Goal: Book appointment/travel/reservation

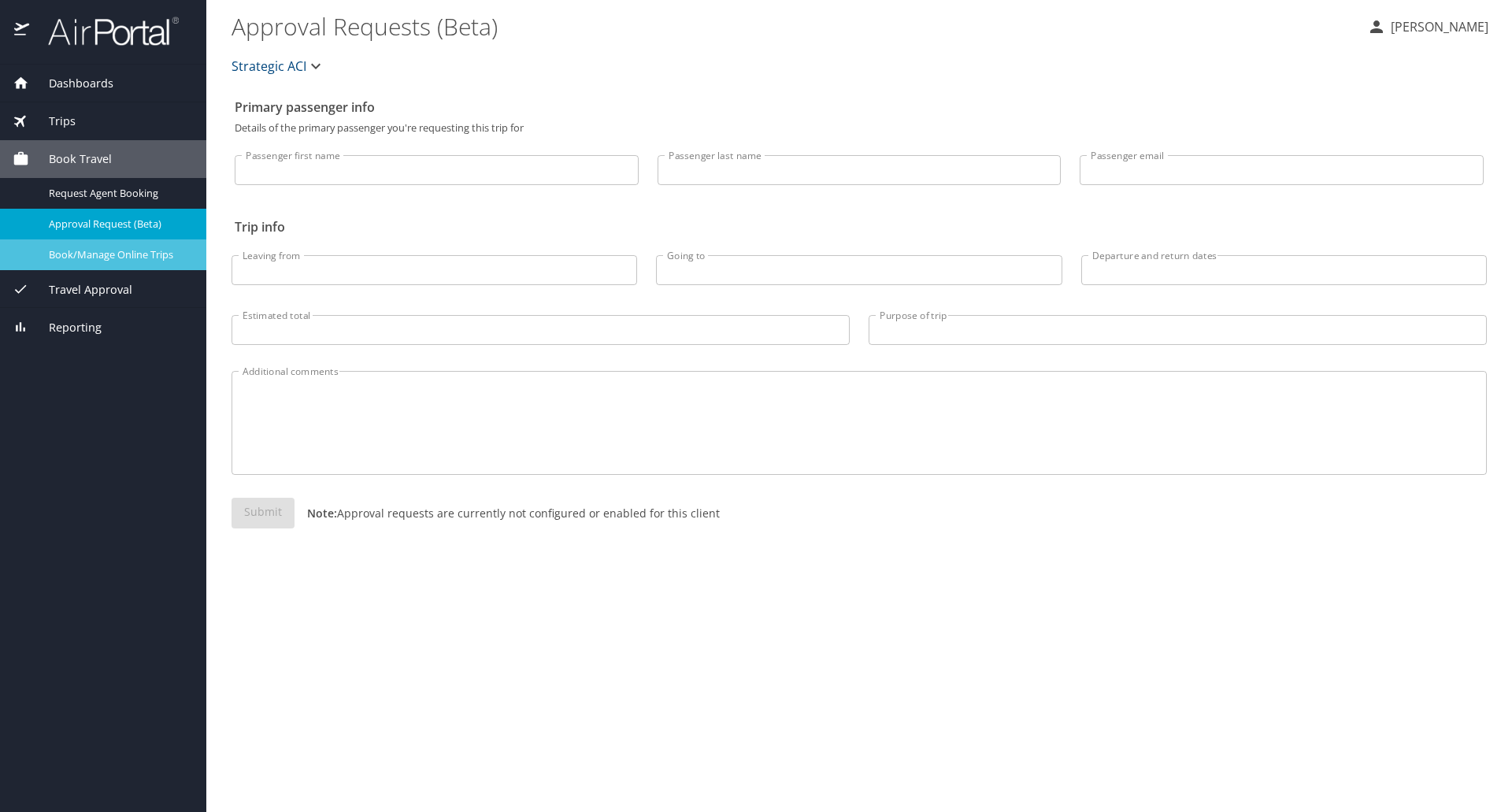
click at [144, 253] on span "Book/Manage Online Trips" at bounding box center [118, 254] width 139 height 15
